Goal: Information Seeking & Learning: Learn about a topic

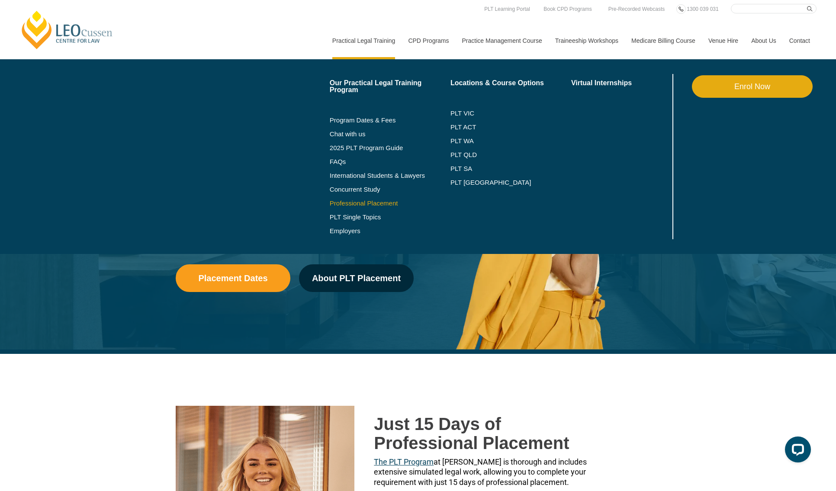
click at [330, 200] on link "Professional Placement" at bounding box center [390, 203] width 121 height 7
click at [451, 169] on link "PLT SA" at bounding box center [511, 168] width 121 height 7
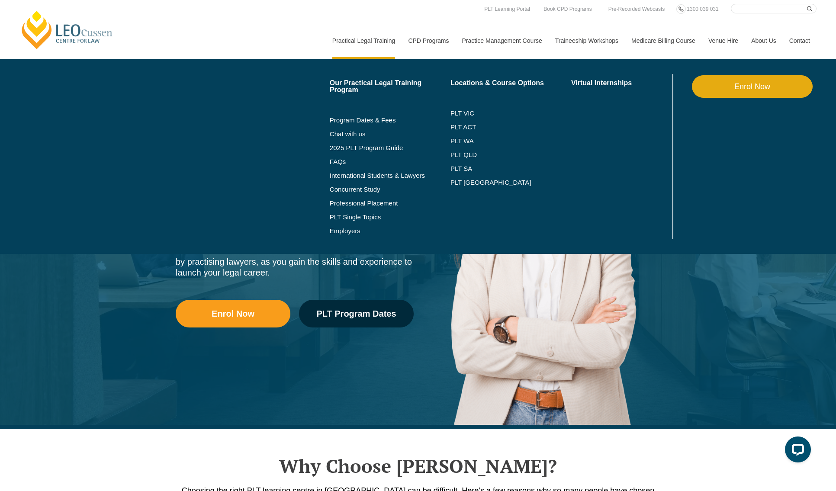
scroll to position [17, 0]
